Goal: Navigation & Orientation: Understand site structure

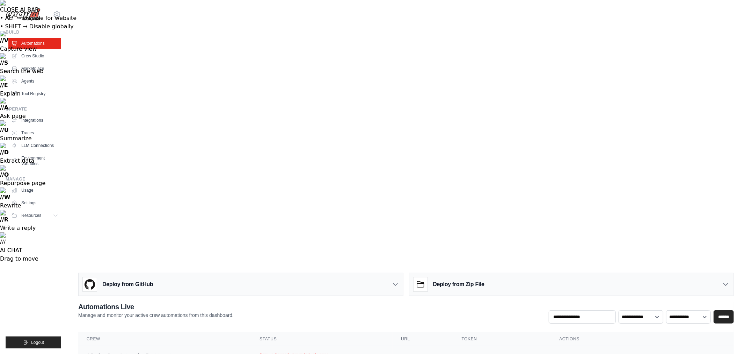
click at [214, 352] on div "Adaptive Crew Automation For Integrat... Studio" at bounding box center [165, 359] width 156 height 15
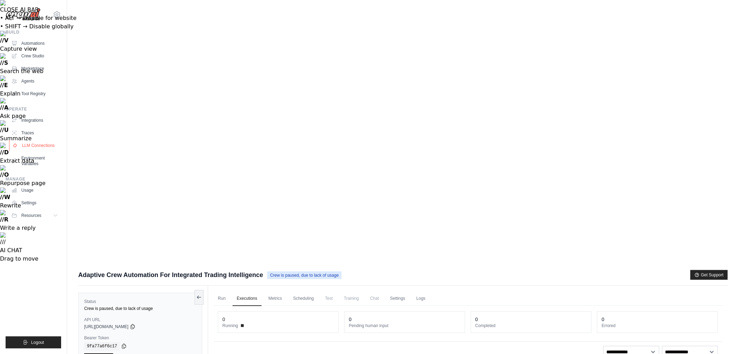
click at [33, 142] on link "LLM Connections" at bounding box center [35, 145] width 53 height 11
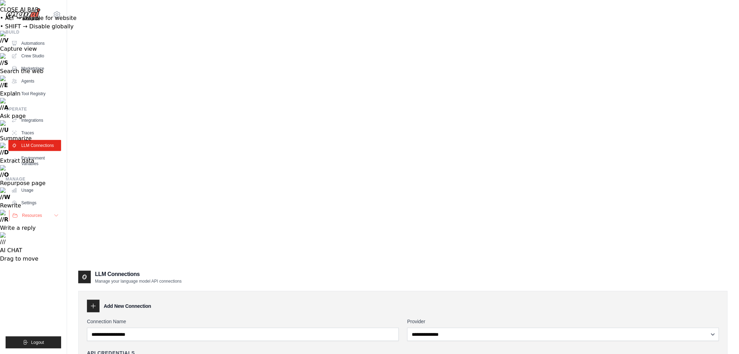
click at [32, 210] on button "Resources" at bounding box center [35, 215] width 53 height 11
click at [23, 135] on link "Traces" at bounding box center [35, 132] width 53 height 11
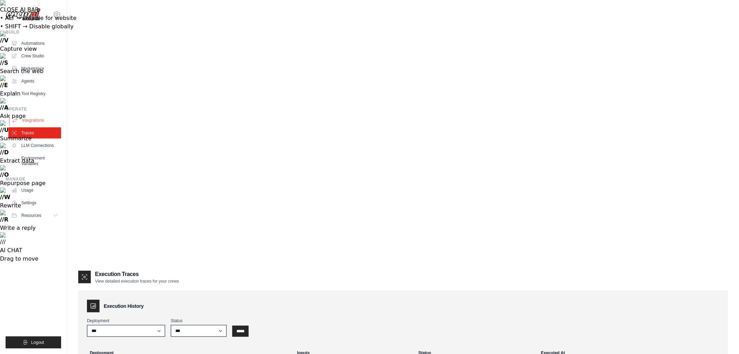
click at [24, 117] on link "Integrations" at bounding box center [35, 120] width 53 height 11
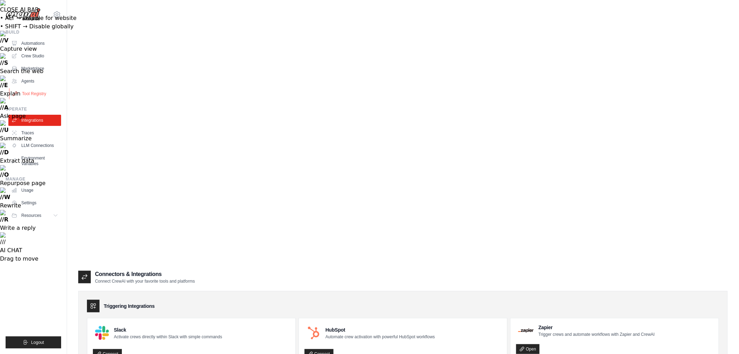
click at [23, 92] on link "Tool Registry" at bounding box center [35, 93] width 53 height 11
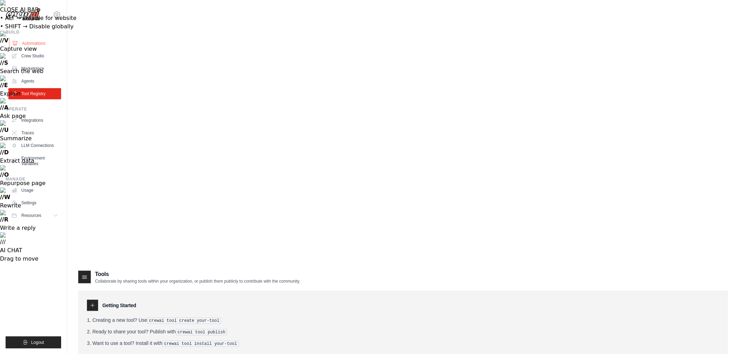
click at [29, 46] on link "Automations" at bounding box center [35, 43] width 53 height 11
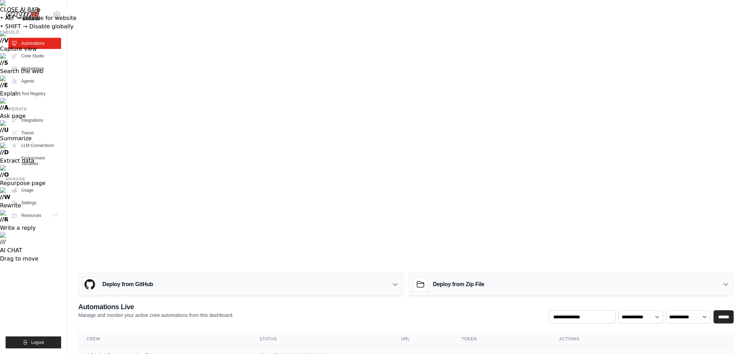
click at [158, 346] on td "Adaptive Crew Automation For Integrat... Studio" at bounding box center [164, 359] width 173 height 27
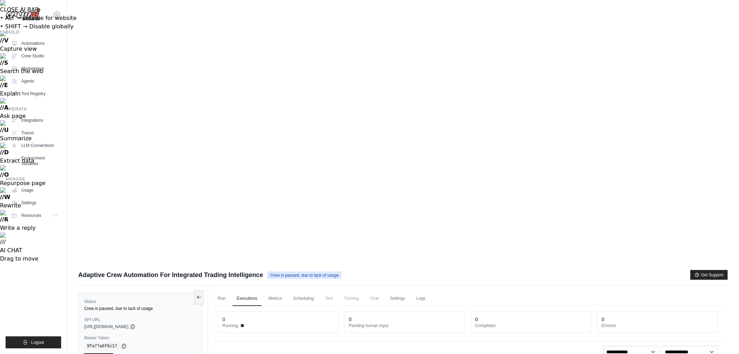
click at [39, 54] on link "Crew Studio" at bounding box center [35, 55] width 53 height 11
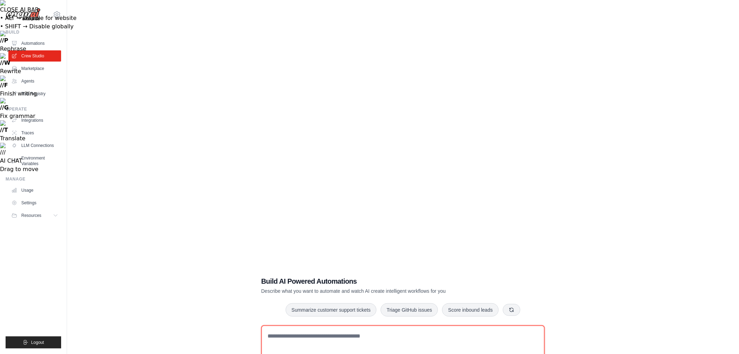
click at [376, 325] on textarea at bounding box center [403, 353] width 284 height 56
